Goal: Information Seeking & Learning: Find specific fact

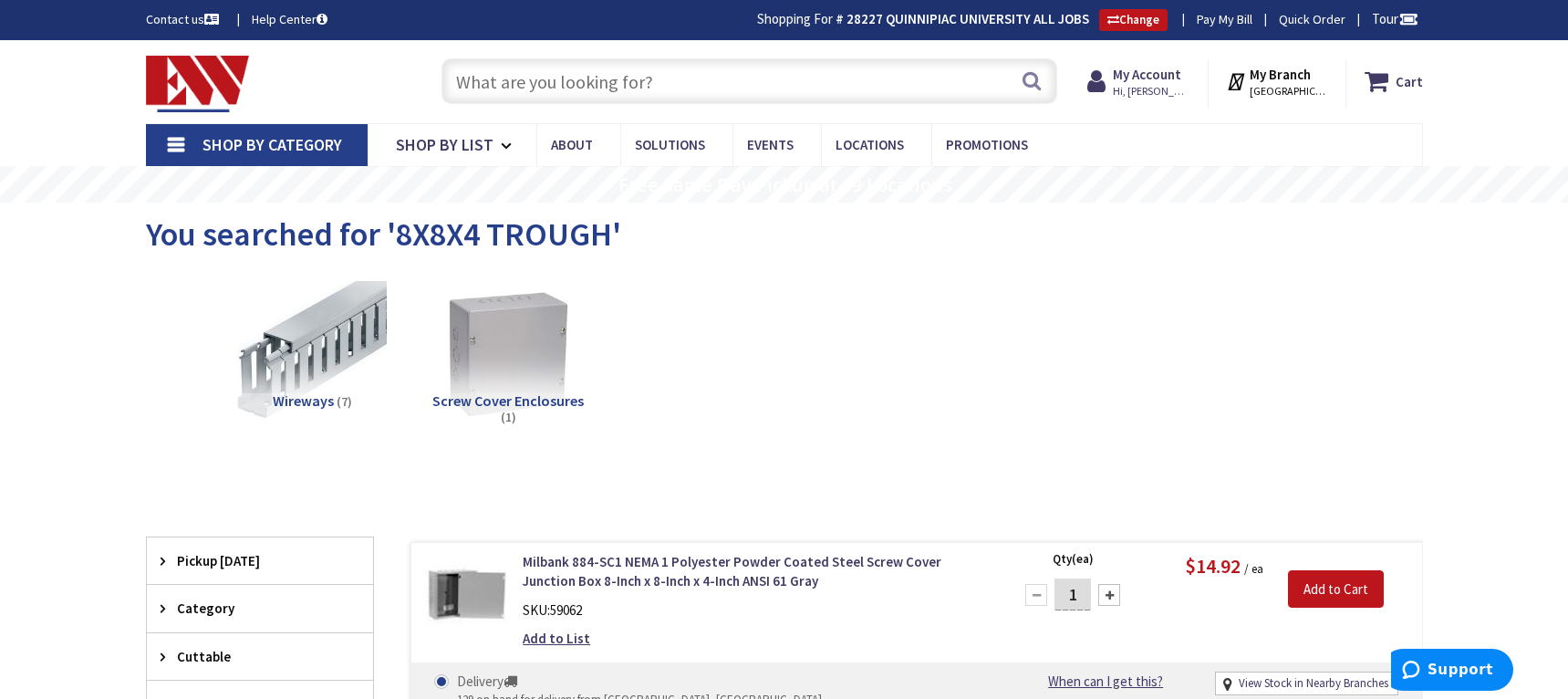
click at [624, 93] on input "text" at bounding box center [749, 81] width 616 height 46
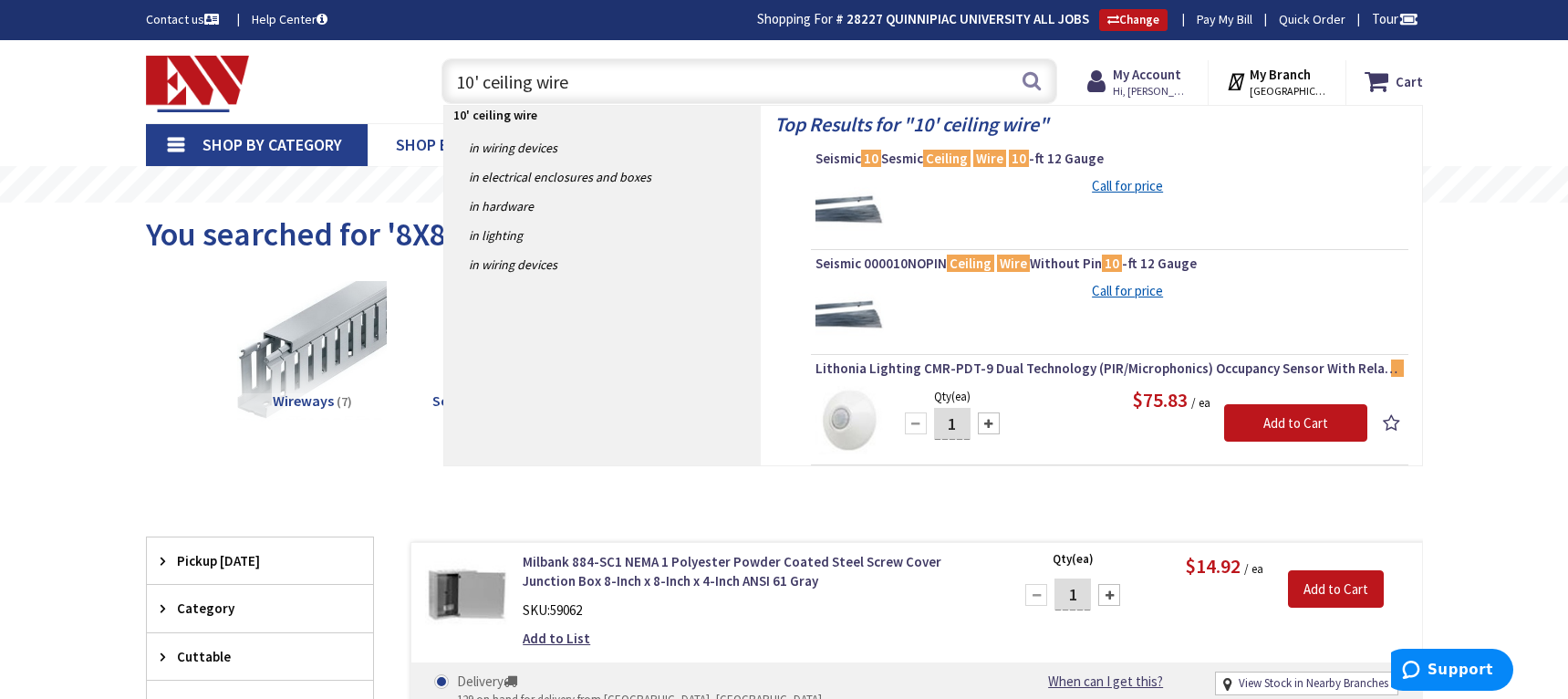
type input "10' ceiling wire"
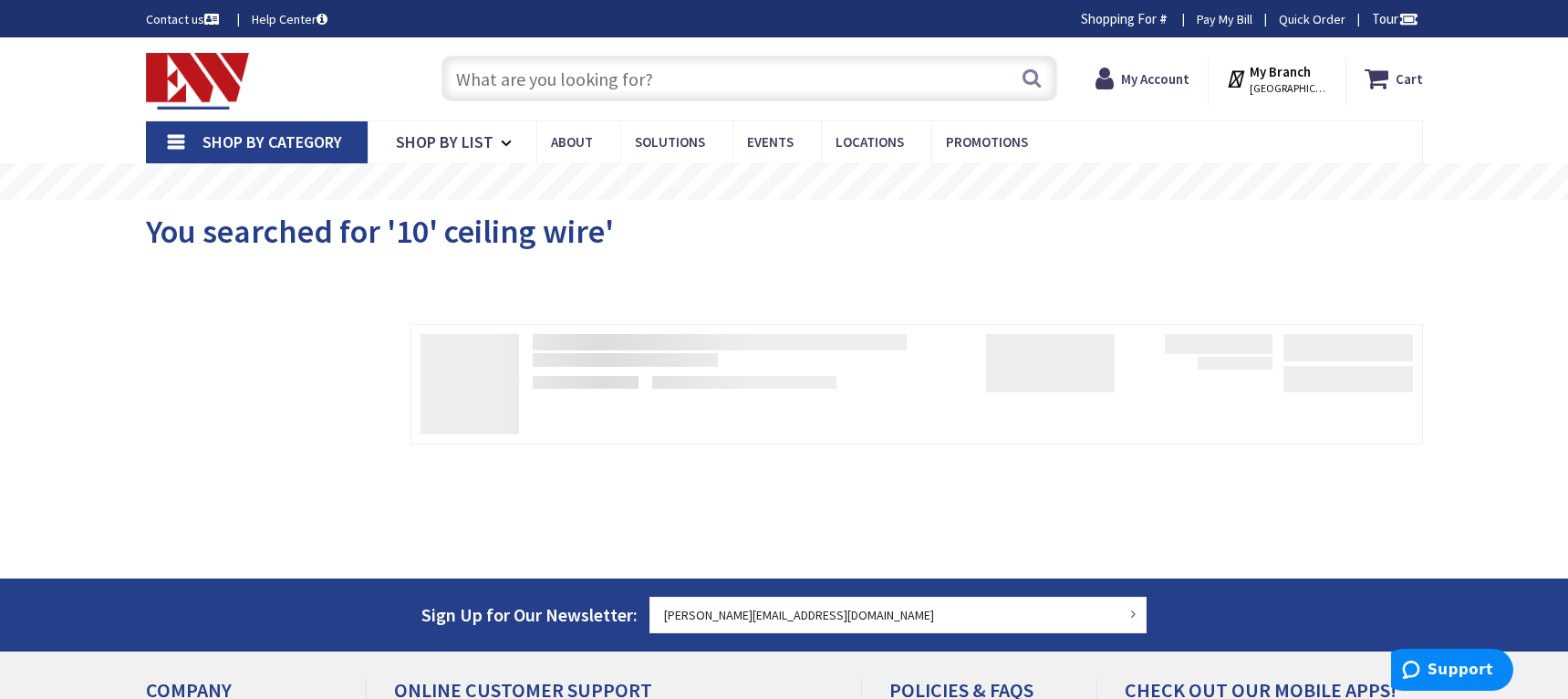
click at [504, 80] on input "text" at bounding box center [749, 78] width 616 height 46
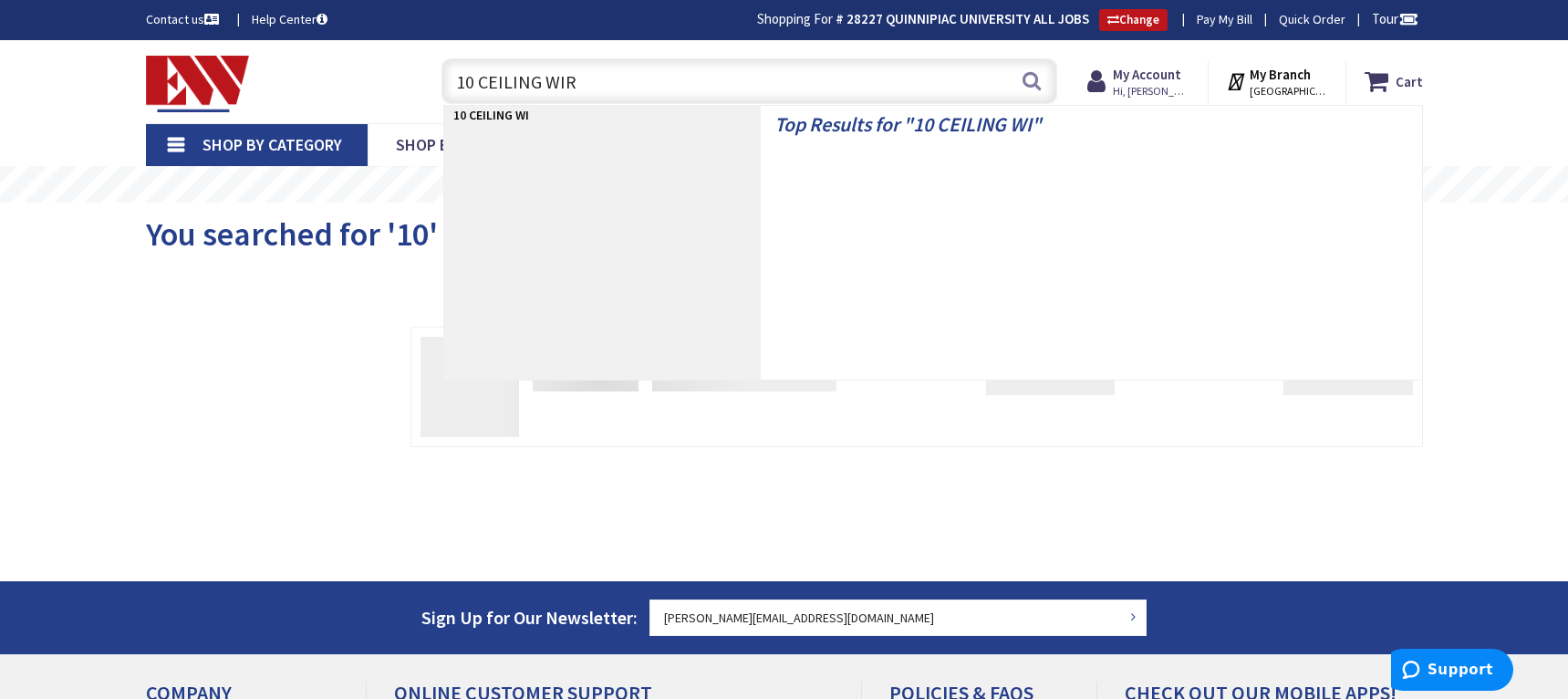
type input "10 CEILING WIRE"
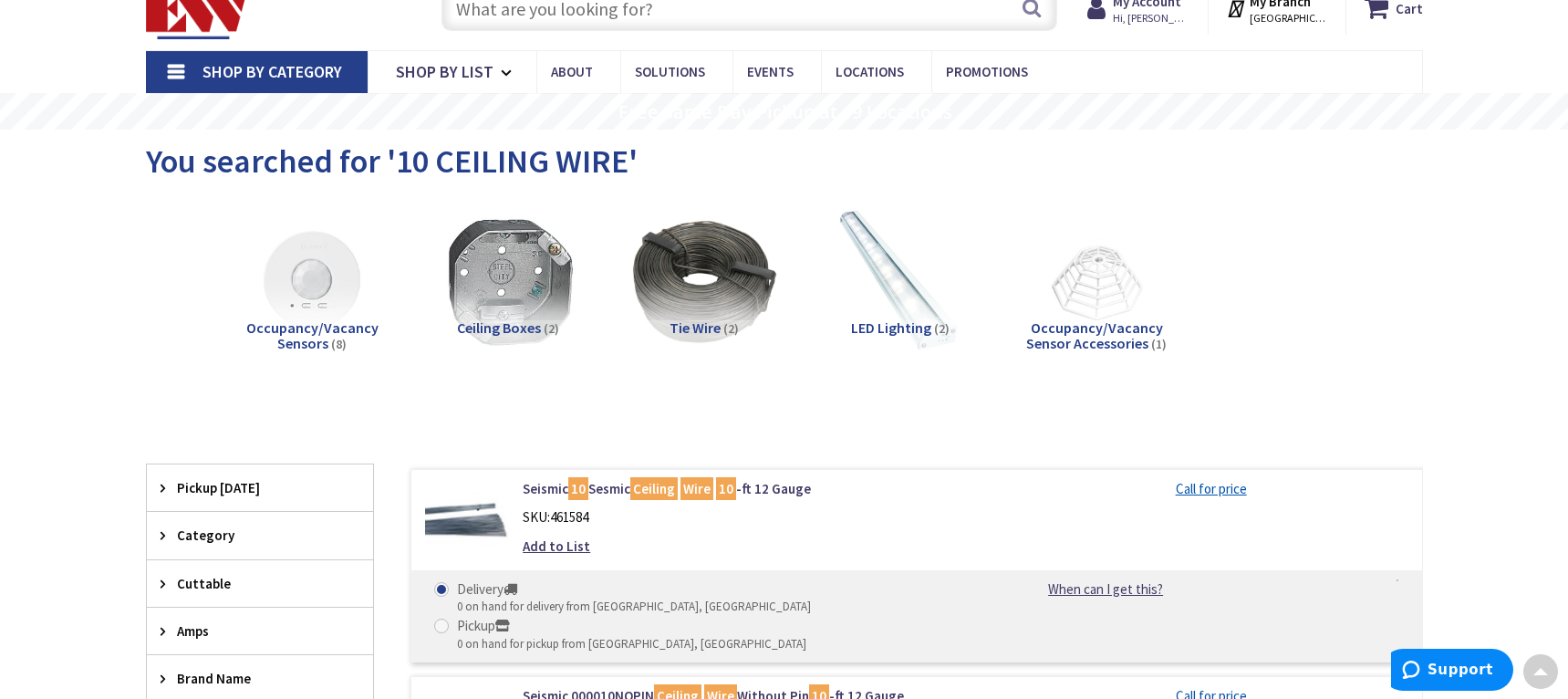
scroll to position [3, 0]
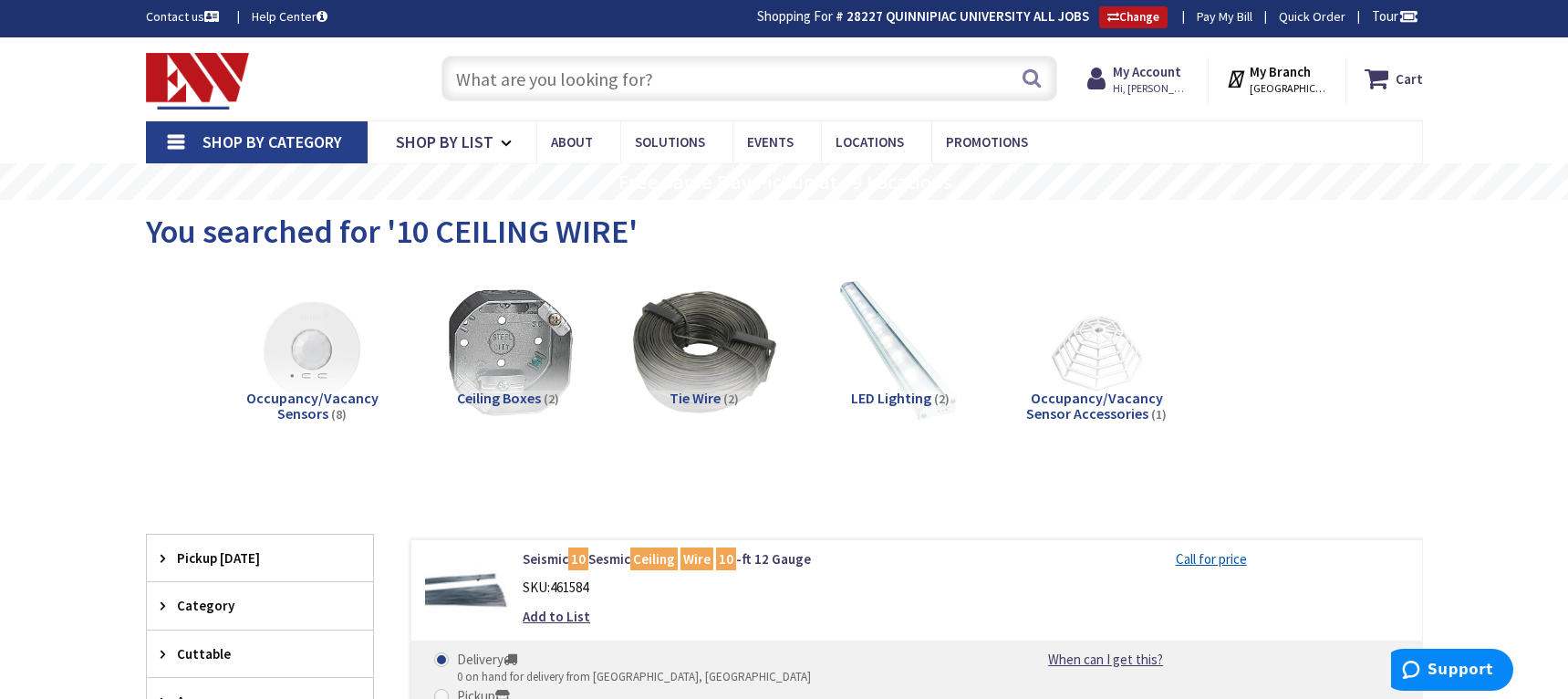
click at [497, 61] on input "text" at bounding box center [749, 78] width 616 height 46
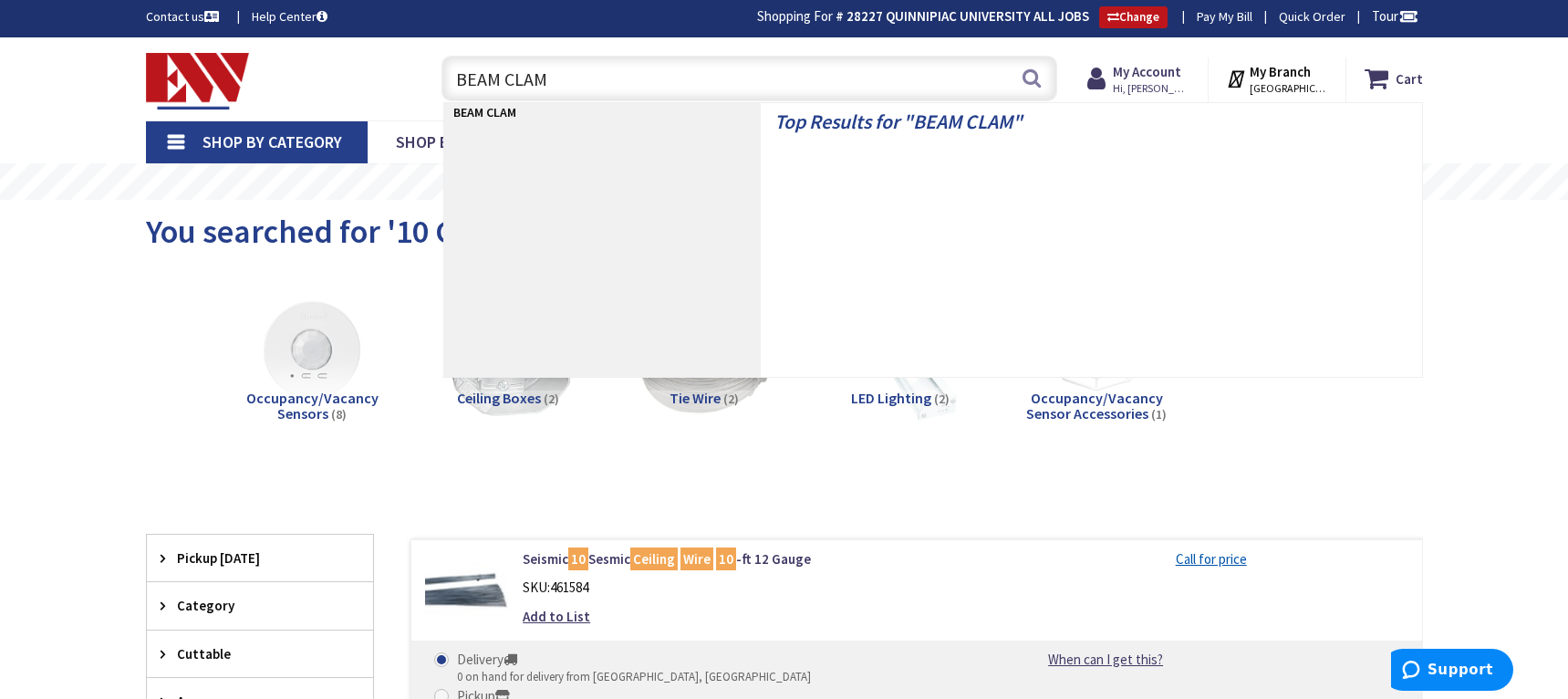
type input "BEAM CLAMP"
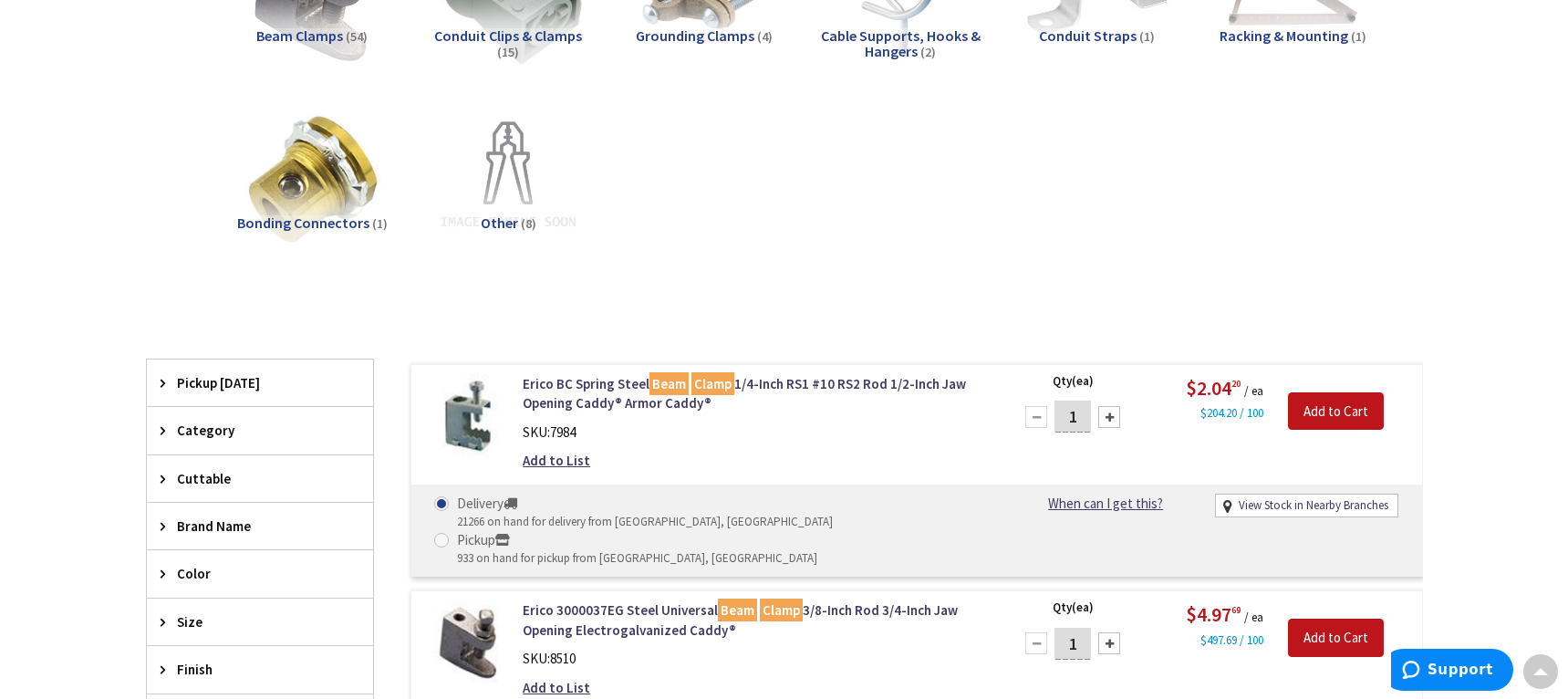
scroll to position [367, 0]
